Goal: Entertainment & Leisure: Consume media (video, audio)

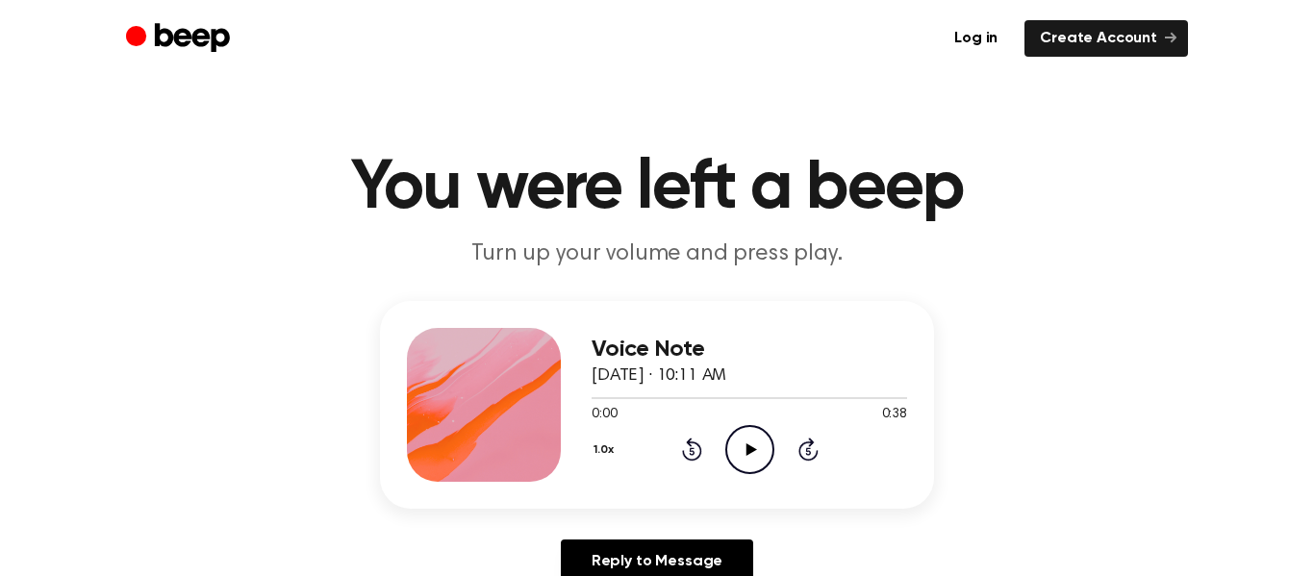
click at [758, 454] on icon "Play Audio" at bounding box center [750, 449] width 49 height 49
click at [758, 454] on icon "Pause Audio" at bounding box center [750, 449] width 49 height 49
click at [759, 451] on icon "Play Audio" at bounding box center [750, 449] width 49 height 49
click at [749, 444] on icon "Play Audio" at bounding box center [750, 449] width 49 height 49
click at [749, 443] on icon "Pause Audio" at bounding box center [750, 449] width 49 height 49
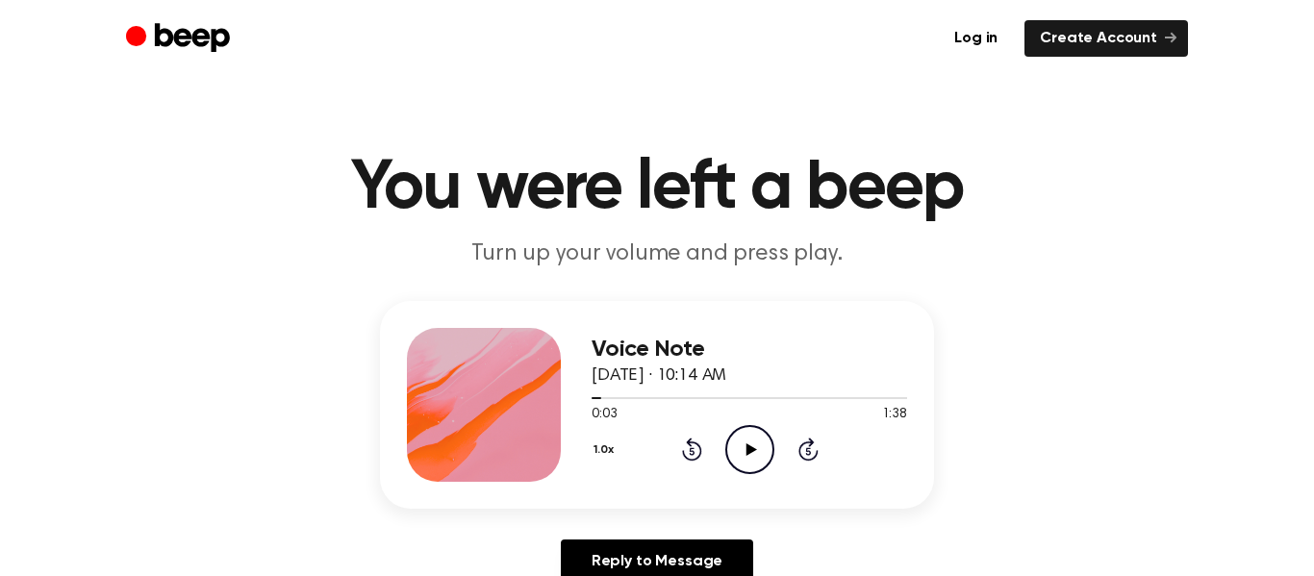
click at [749, 440] on icon "Play Audio" at bounding box center [750, 449] width 49 height 49
click at [749, 452] on icon "Pause Audio" at bounding box center [750, 449] width 49 height 49
click at [749, 431] on icon "Play Audio" at bounding box center [750, 449] width 49 height 49
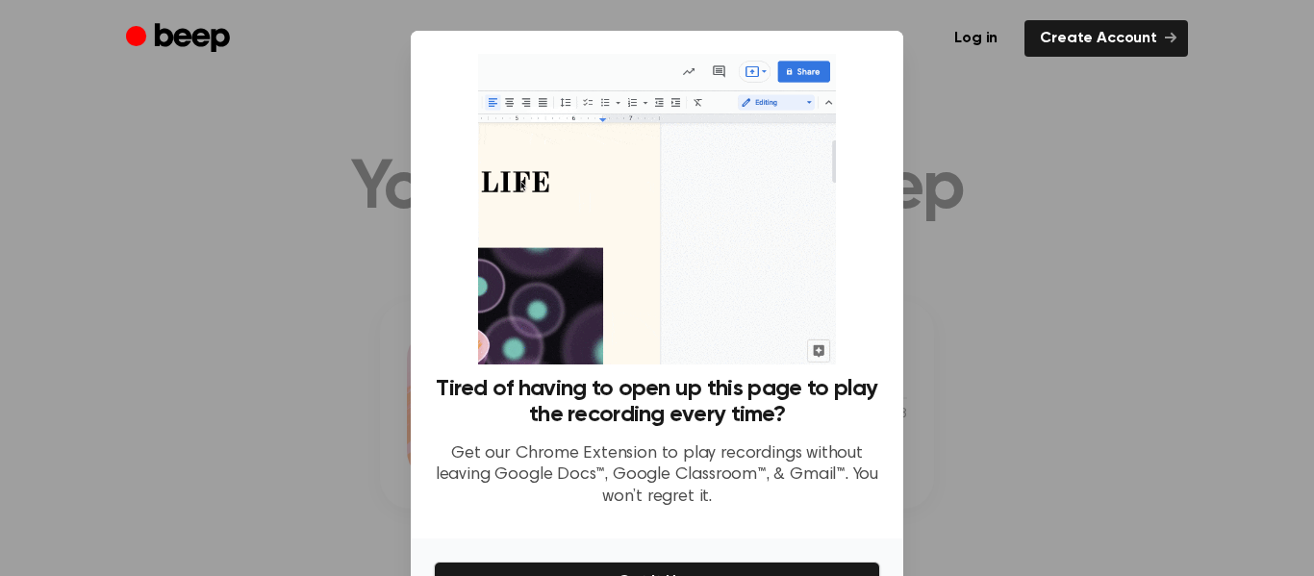
scroll to position [118, 0]
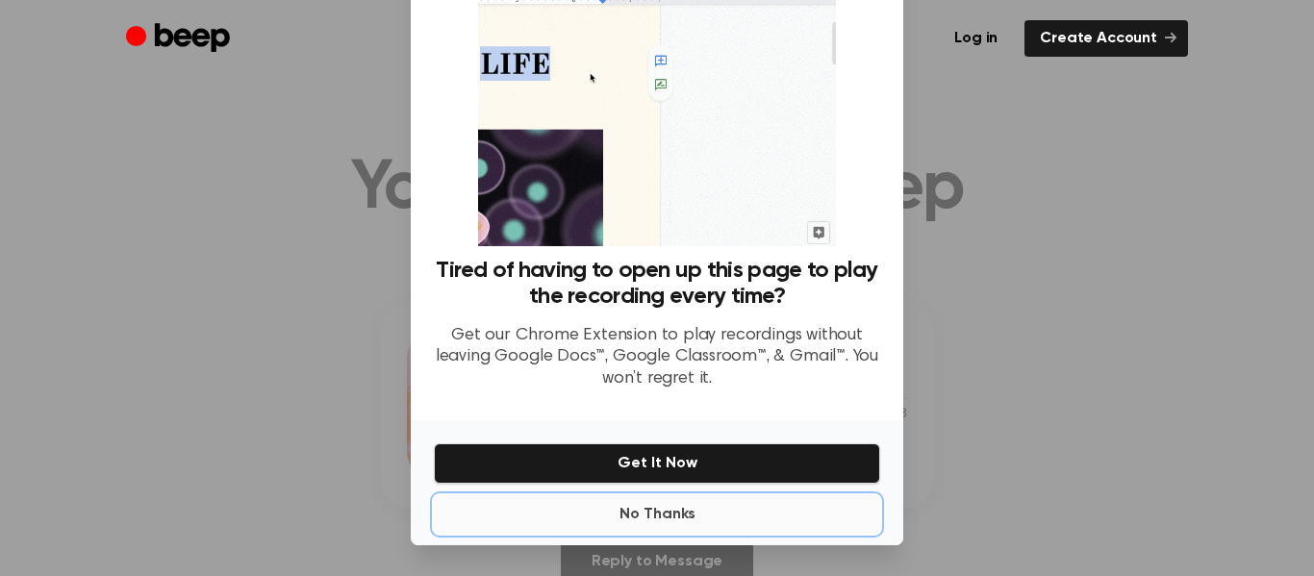
click at [667, 510] on button "No Thanks" at bounding box center [657, 515] width 446 height 38
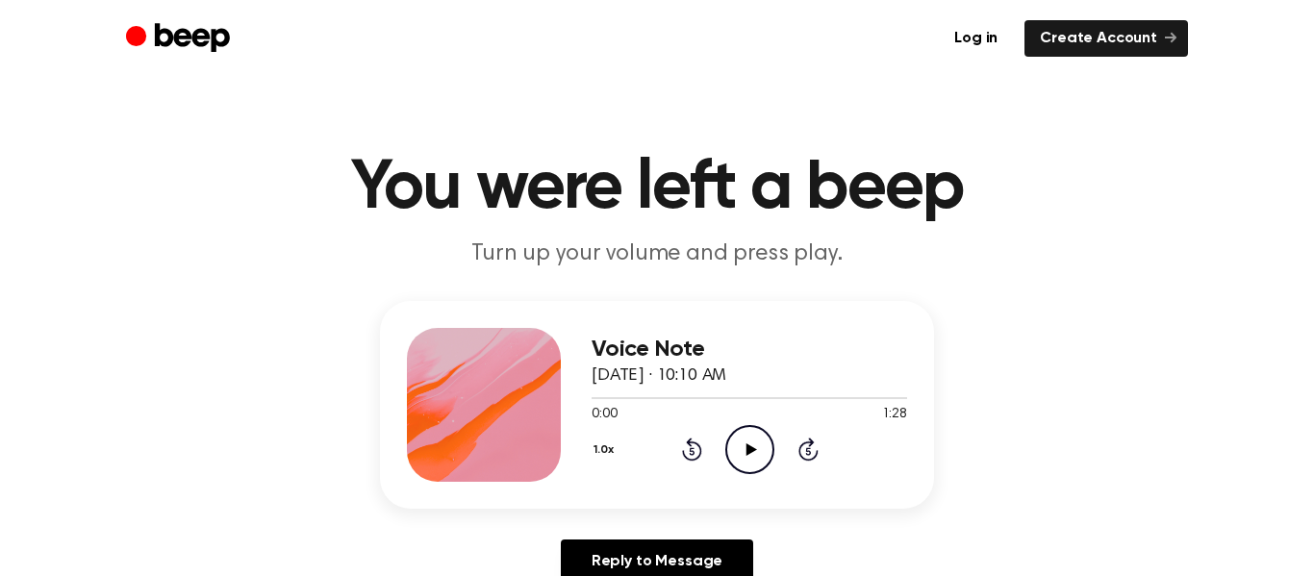
click at [739, 458] on icon "Play Audio" at bounding box center [750, 449] width 49 height 49
click at [742, 455] on icon "Play Audio" at bounding box center [750, 449] width 49 height 49
click at [742, 443] on icon "Play Audio" at bounding box center [750, 449] width 49 height 49
click at [743, 471] on circle at bounding box center [749, 449] width 47 height 47
click at [735, 438] on icon "Play Audio" at bounding box center [750, 449] width 49 height 49
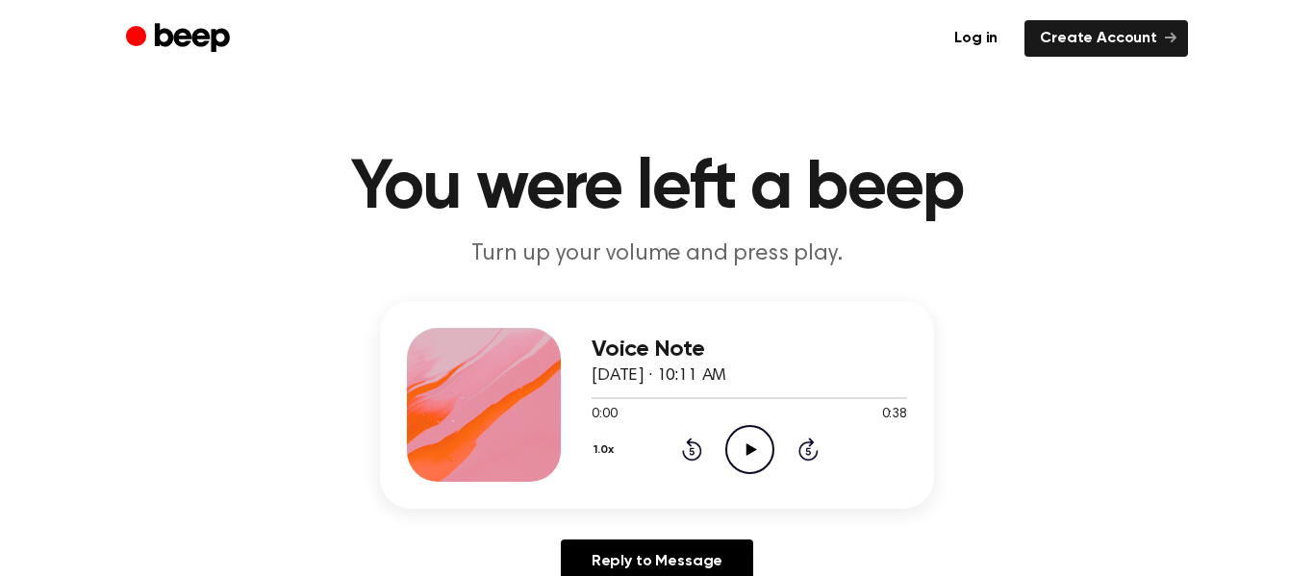
click at [747, 448] on icon at bounding box center [751, 450] width 11 height 13
click at [800, 456] on icon at bounding box center [809, 449] width 20 height 23
click at [752, 436] on icon "Play Audio" at bounding box center [750, 449] width 49 height 49
click at [748, 437] on icon "Play Audio" at bounding box center [750, 449] width 49 height 49
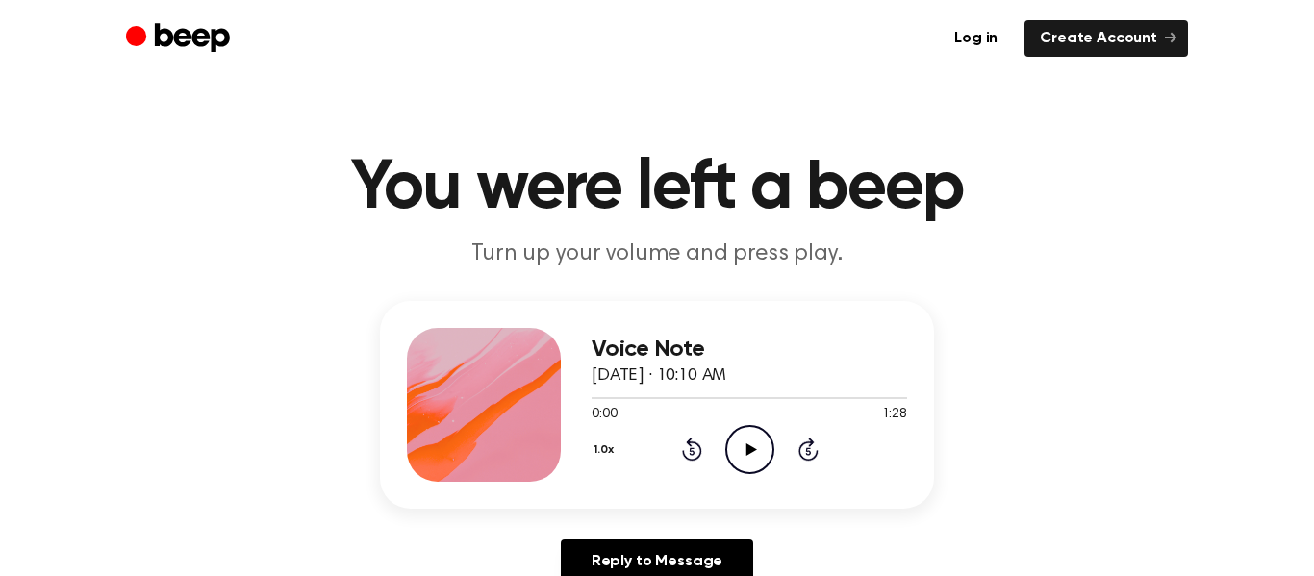
click at [738, 437] on icon "Play Audio" at bounding box center [750, 449] width 49 height 49
click at [761, 431] on icon "Play Audio" at bounding box center [750, 449] width 49 height 49
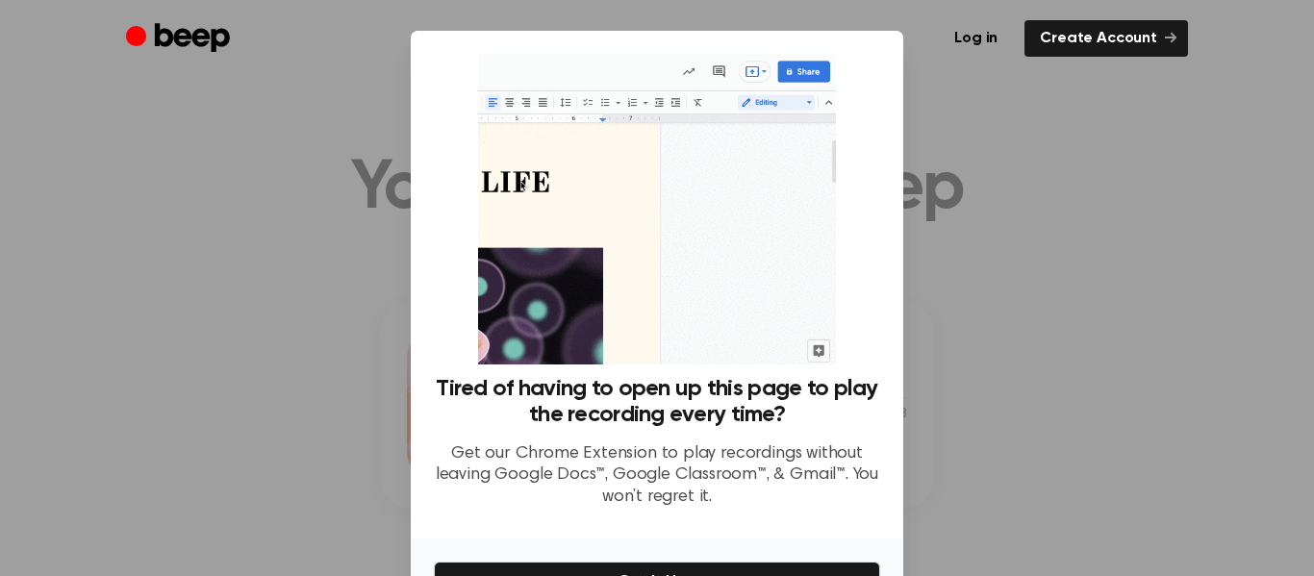
scroll to position [118, 0]
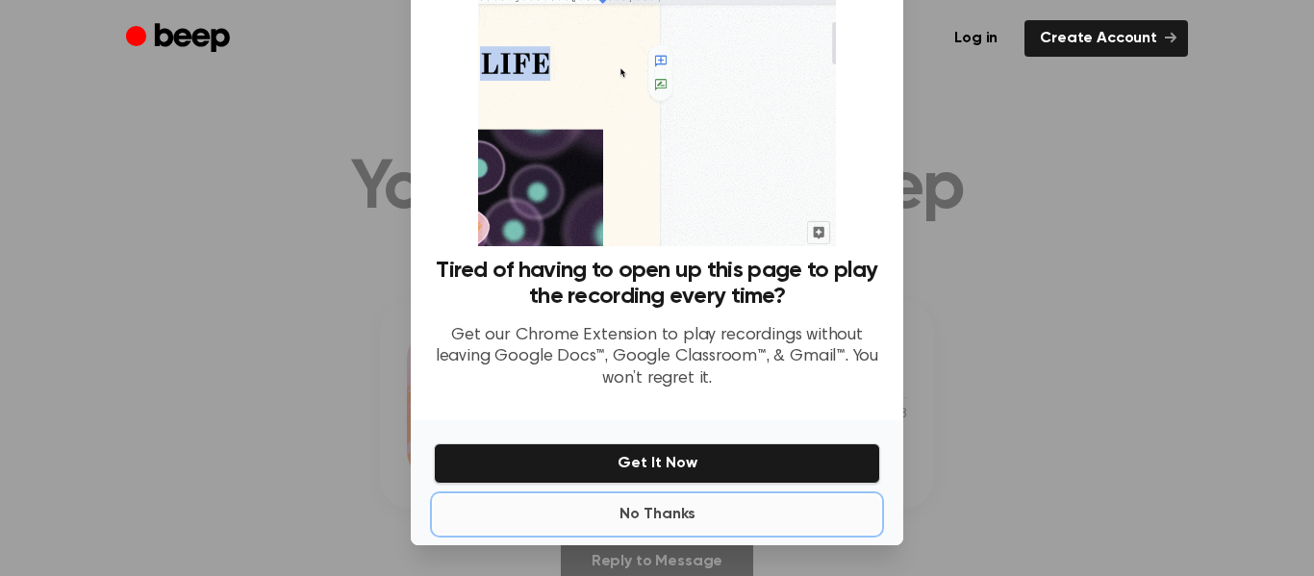
click at [670, 501] on button "No Thanks" at bounding box center [657, 515] width 446 height 38
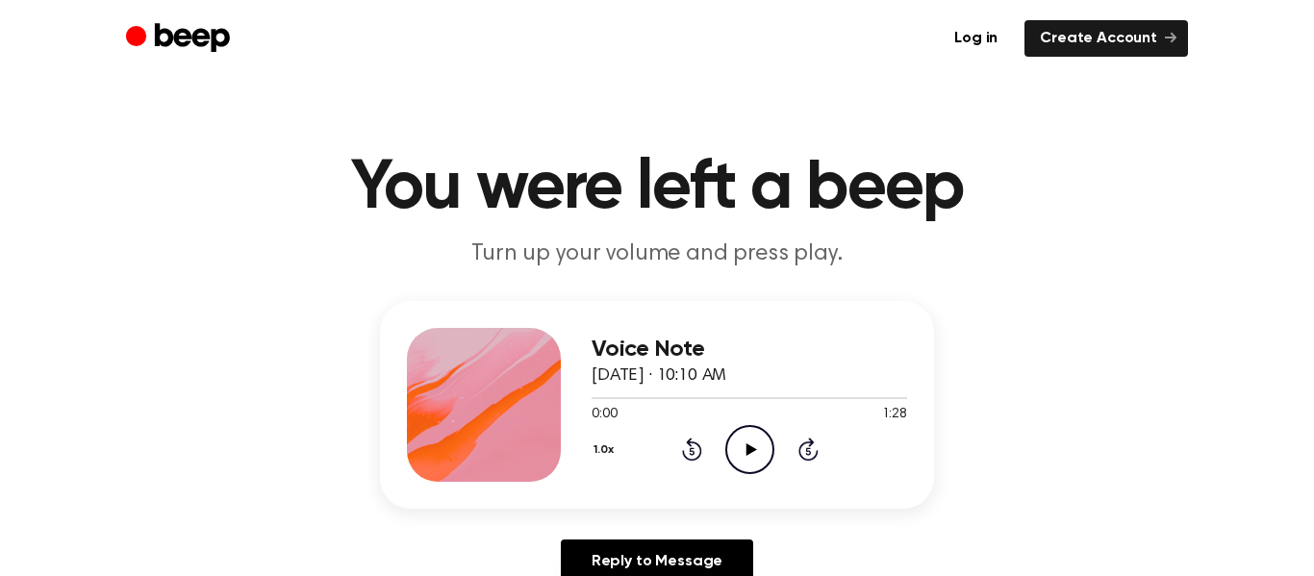
click at [744, 467] on icon "Play Audio" at bounding box center [750, 449] width 49 height 49
click at [805, 447] on icon "Skip 5 seconds" at bounding box center [808, 449] width 21 height 25
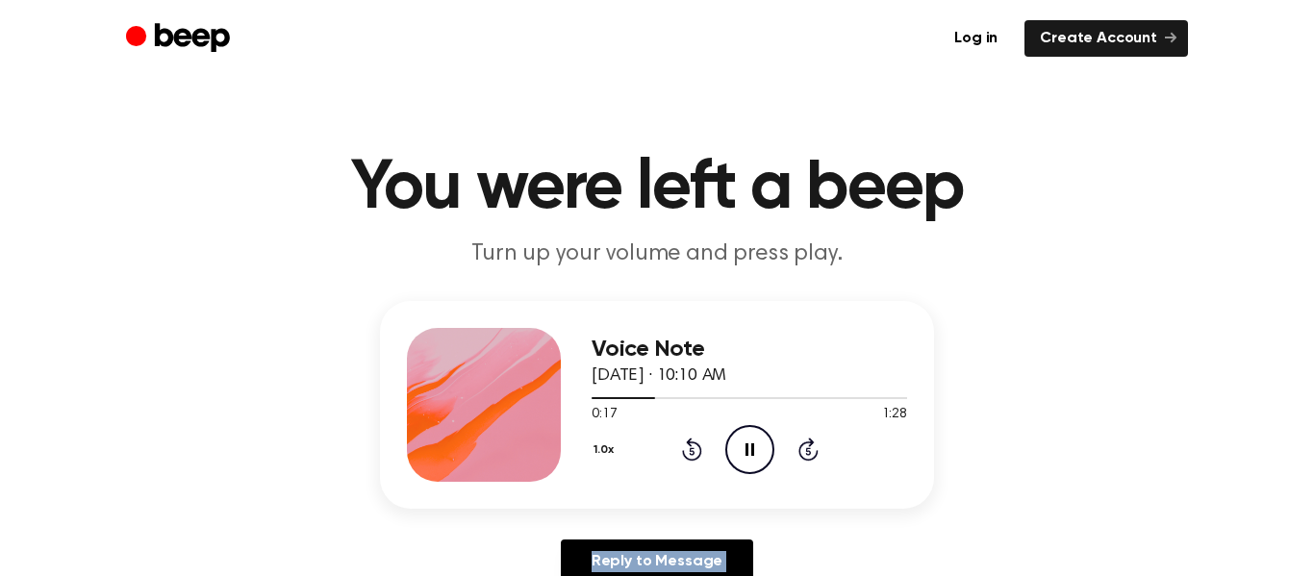
click at [805, 447] on icon "Skip 5 seconds" at bounding box center [808, 449] width 21 height 25
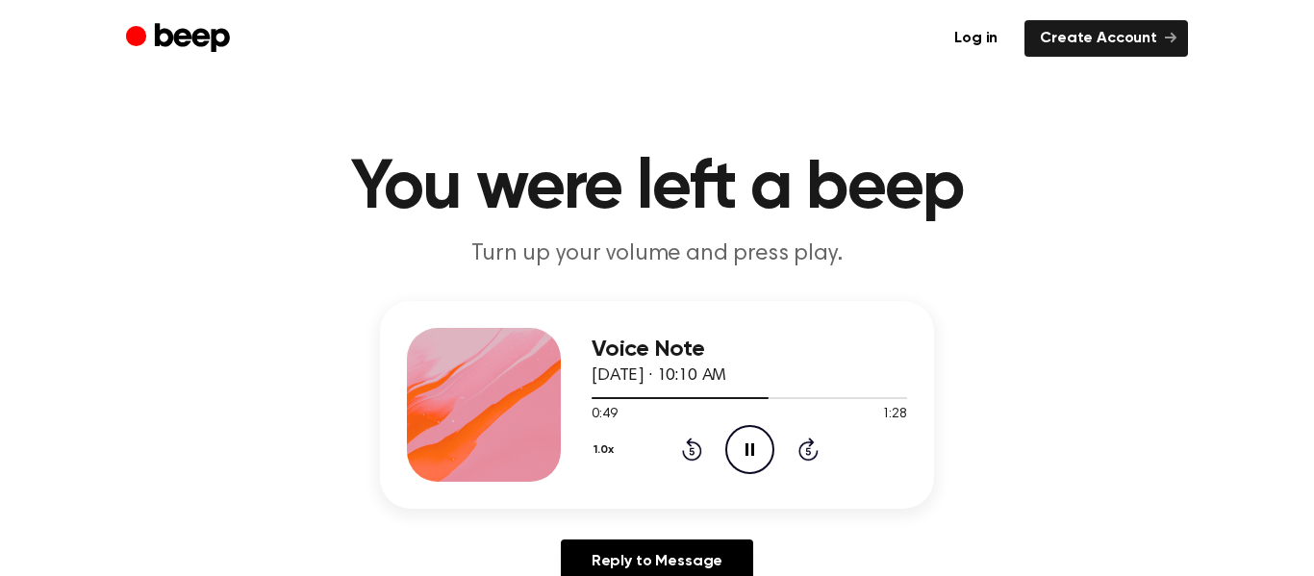
click at [805, 447] on icon "Skip 5 seconds" at bounding box center [808, 449] width 21 height 25
